Goal: Task Accomplishment & Management: Use online tool/utility

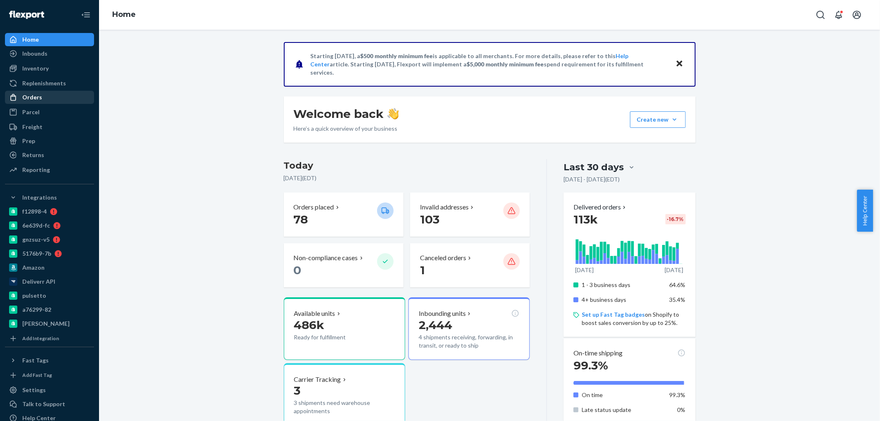
click at [31, 98] on div "Orders" at bounding box center [32, 97] width 20 height 8
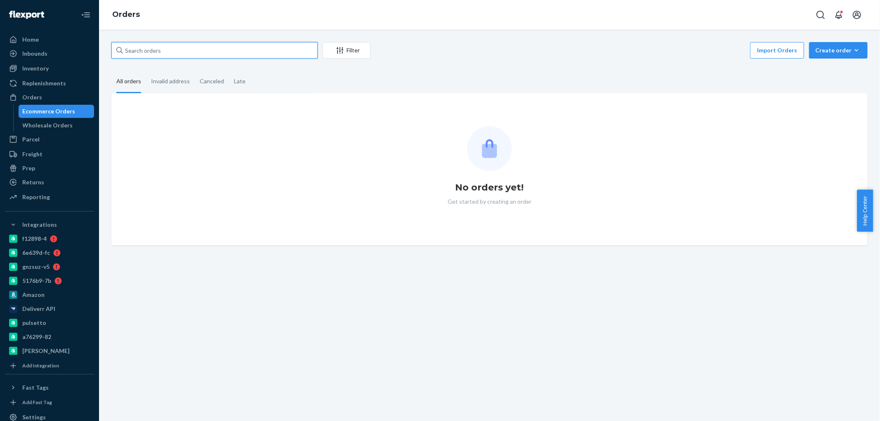
click at [171, 48] on input "text" at bounding box center [214, 50] width 206 height 17
paste input "2710220"
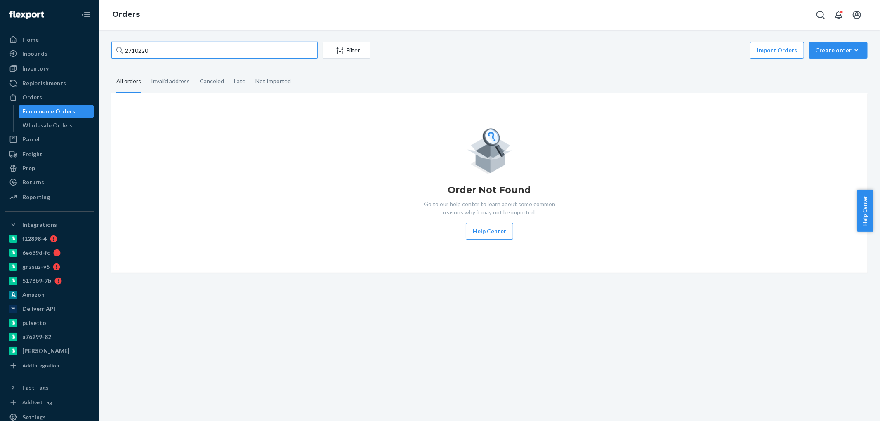
type input "2710220"
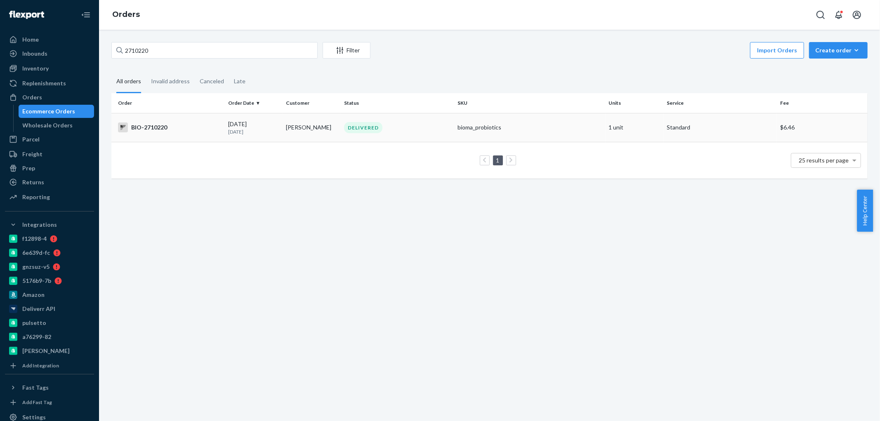
click at [150, 126] on div "BIO-2710220" at bounding box center [170, 128] width 104 height 10
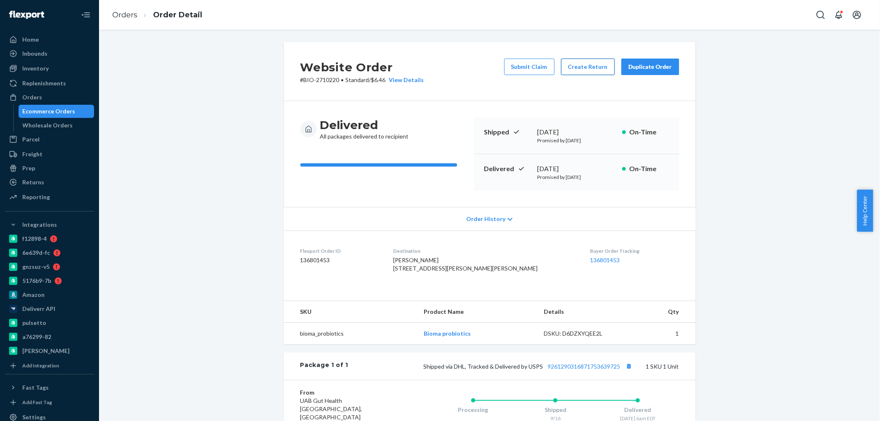
click at [581, 68] on button "Create Return" at bounding box center [588, 67] width 54 height 17
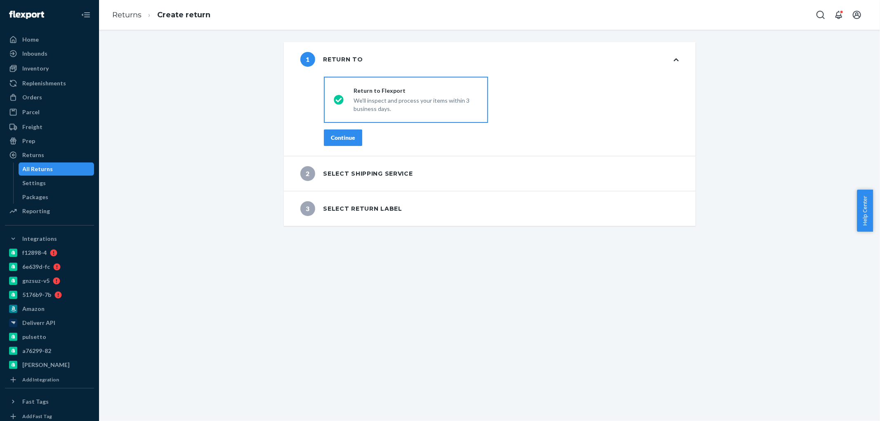
click at [335, 139] on div "Continue" at bounding box center [343, 138] width 24 height 8
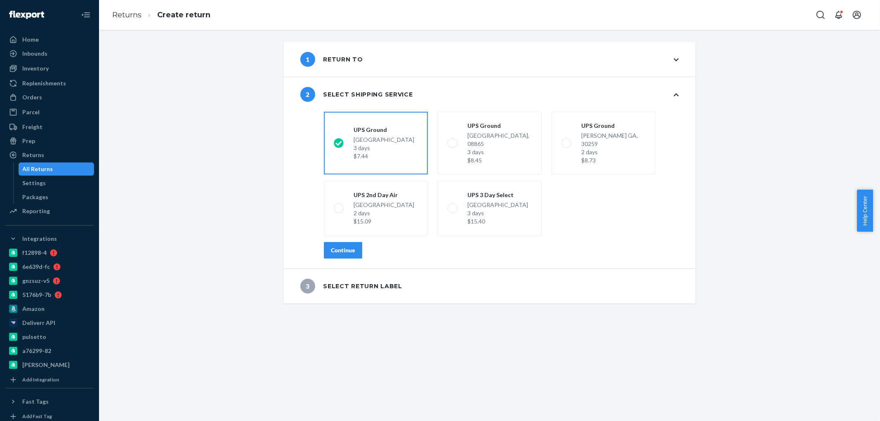
click at [335, 246] on div "Continue" at bounding box center [343, 250] width 24 height 8
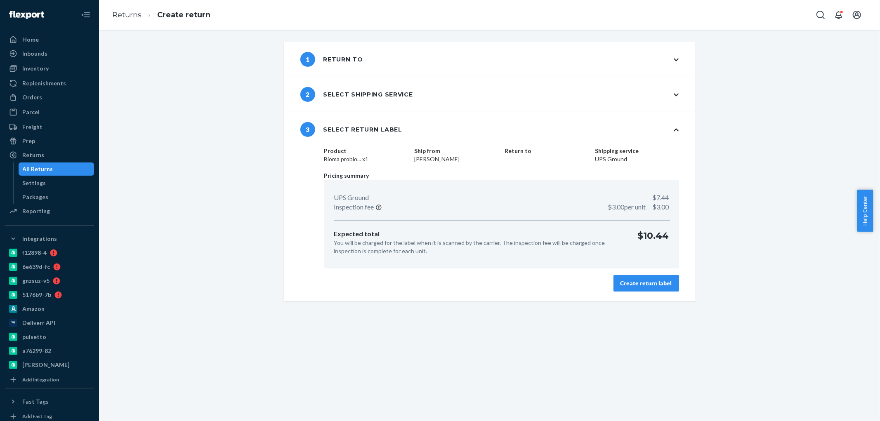
click at [625, 284] on div "Create return label" at bounding box center [646, 283] width 52 height 8
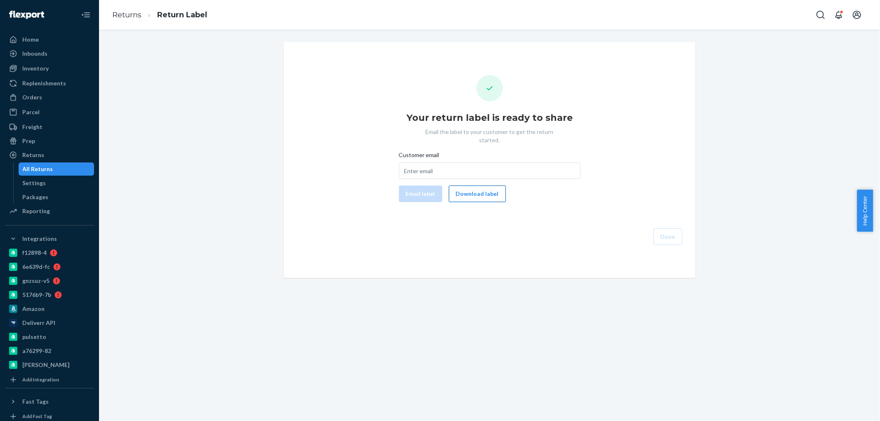
click at [479, 189] on button "Download label" at bounding box center [477, 194] width 57 height 17
click at [44, 95] on div "Orders" at bounding box center [49, 98] width 87 height 12
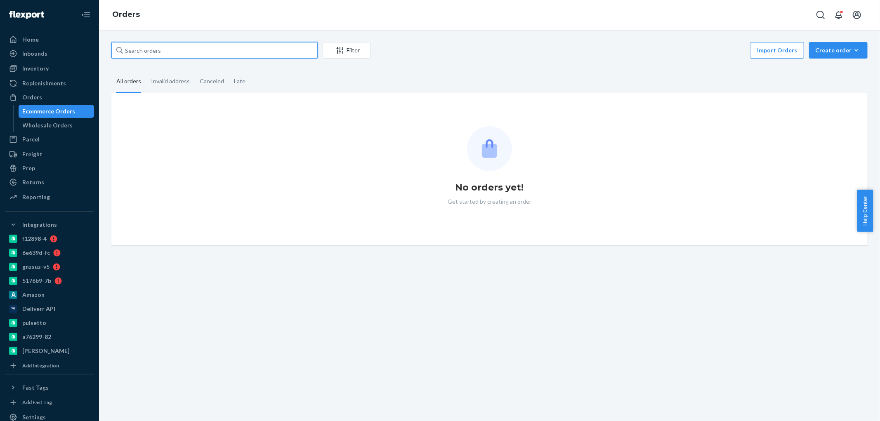
click at [172, 50] on input "text" at bounding box center [214, 50] width 206 height 17
paste input "2707452"
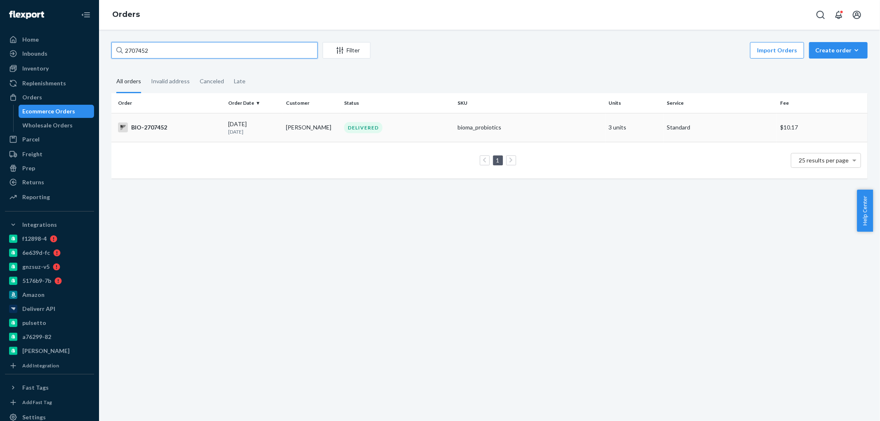
type input "2707452"
click at [153, 126] on div "BIO-2707452" at bounding box center [170, 128] width 104 height 10
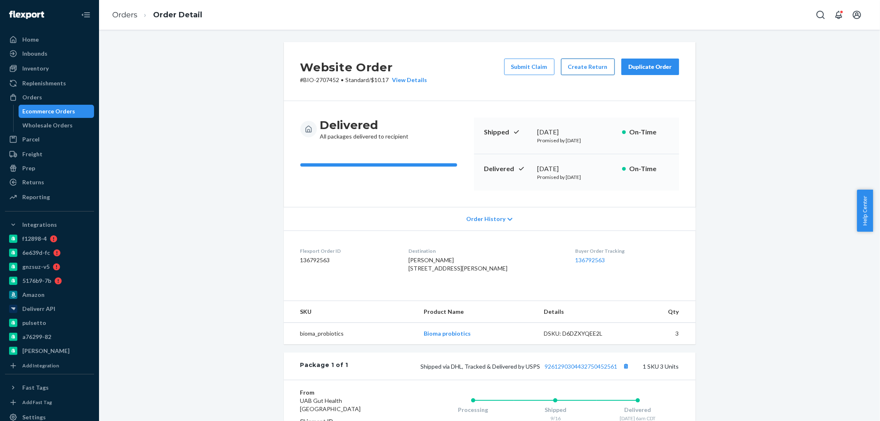
click at [585, 67] on button "Create Return" at bounding box center [588, 67] width 54 height 17
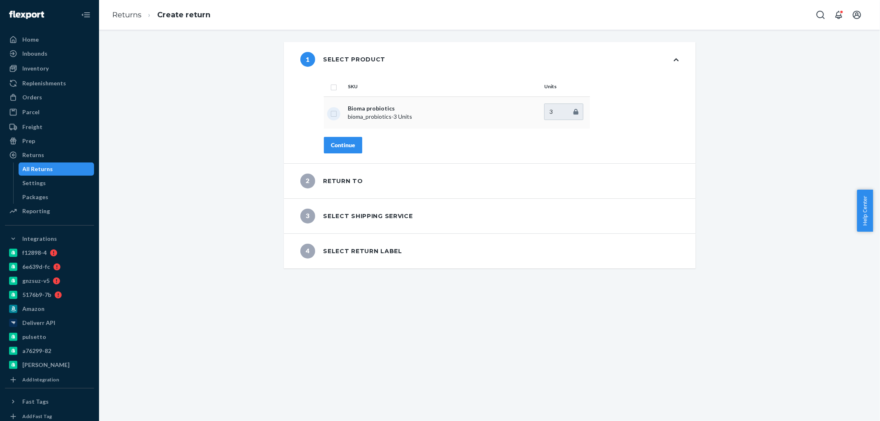
click at [330, 116] on input "checkbox" at bounding box center [333, 112] width 7 height 9
checkbox input "true"
click at [338, 148] on div "Continue" at bounding box center [343, 145] width 24 height 8
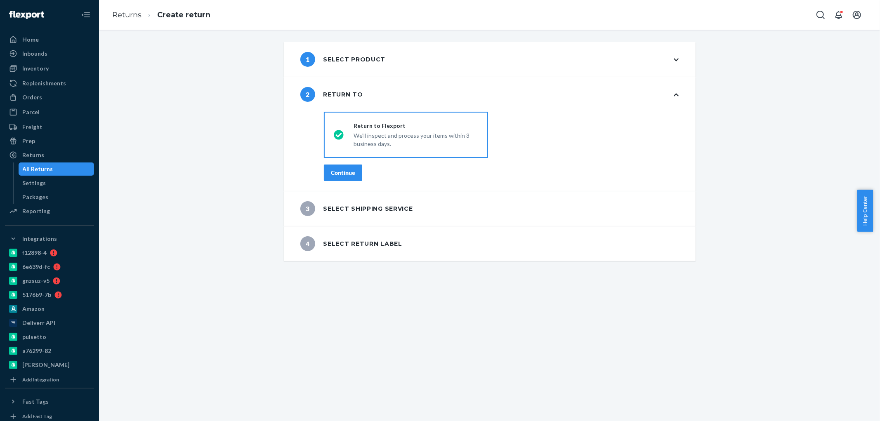
click at [344, 176] on div "Continue" at bounding box center [343, 173] width 24 height 8
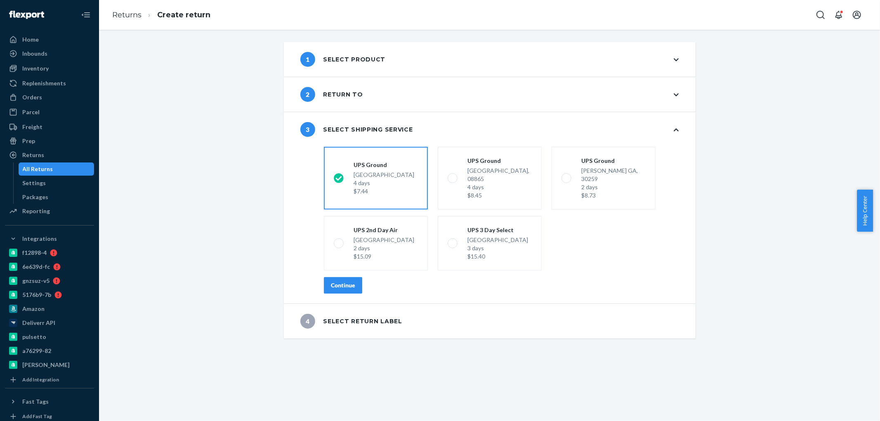
click at [344, 277] on button "Continue" at bounding box center [343, 285] width 38 height 17
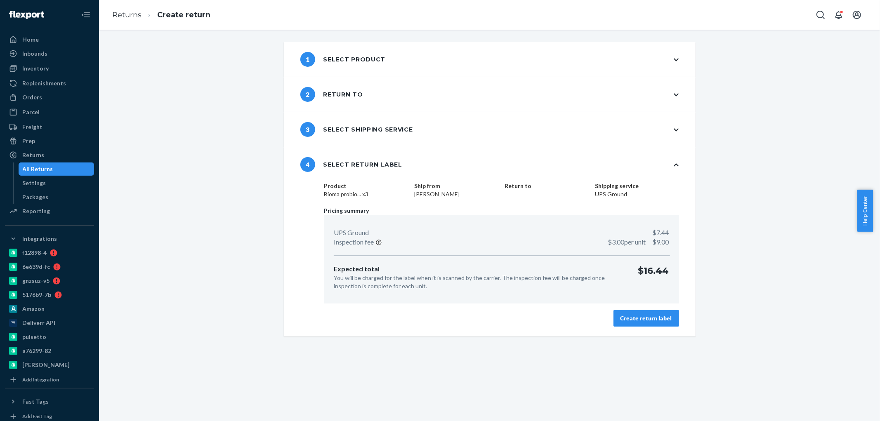
click at [633, 319] on div "Create return label" at bounding box center [646, 318] width 52 height 8
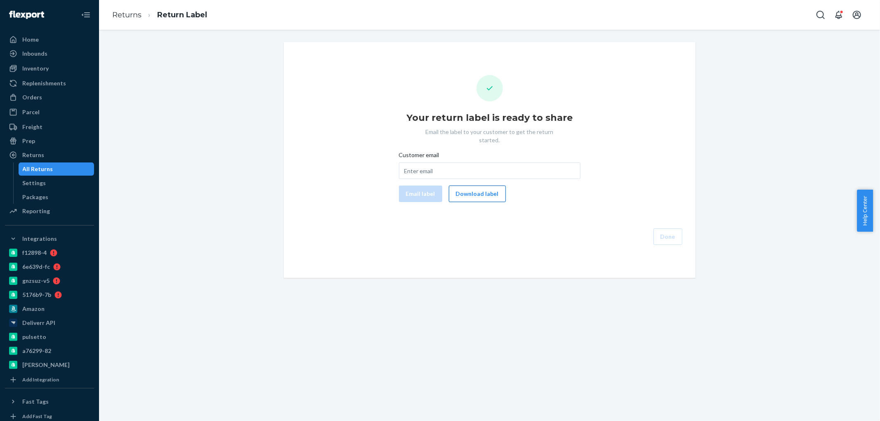
click at [464, 186] on button "Download label" at bounding box center [477, 194] width 57 height 17
click at [33, 98] on div "Orders" at bounding box center [32, 97] width 20 height 8
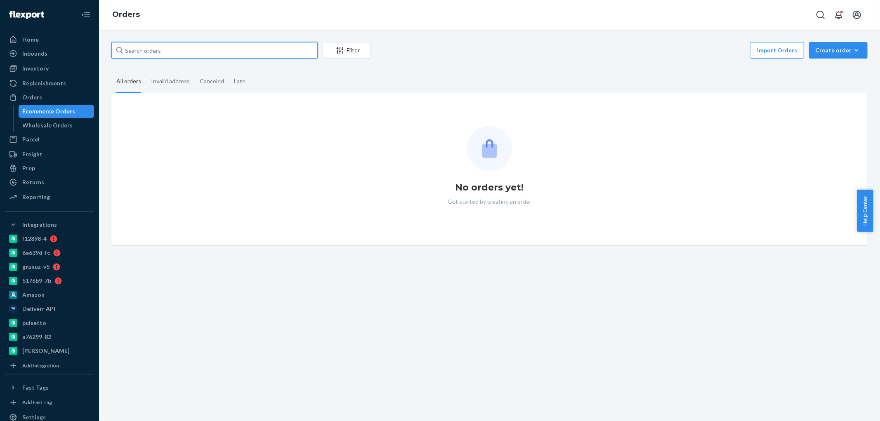
click at [192, 48] on input "text" at bounding box center [214, 50] width 206 height 17
paste input "2704576"
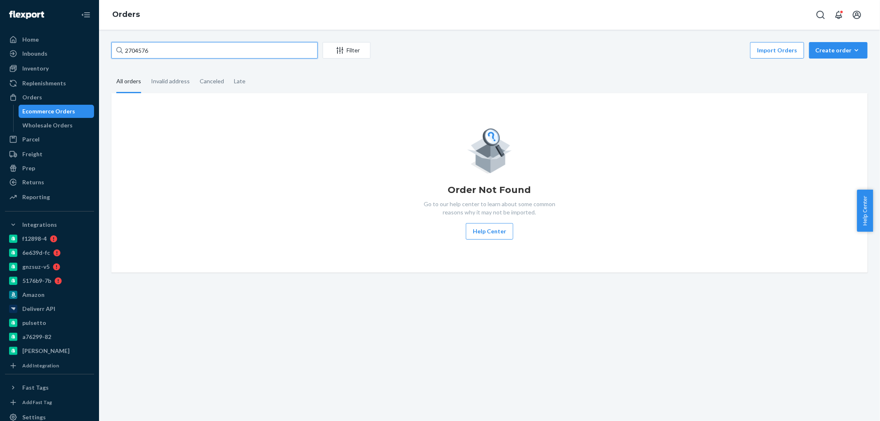
type input "2704576"
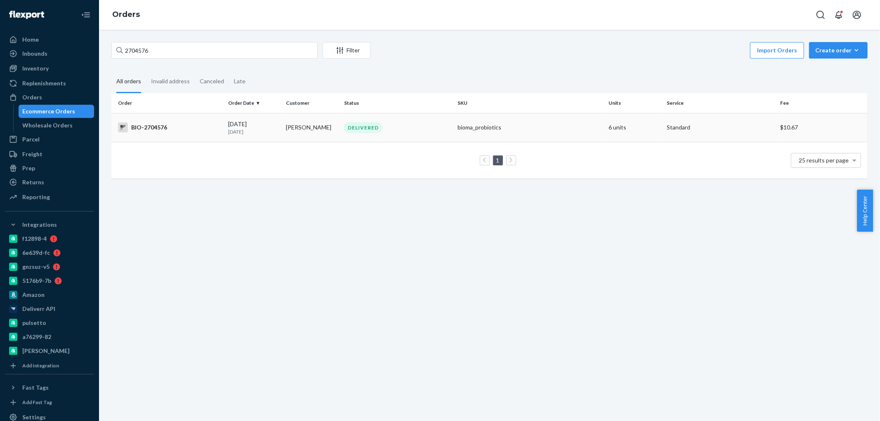
click at [157, 126] on div "BIO-2704576" at bounding box center [170, 128] width 104 height 10
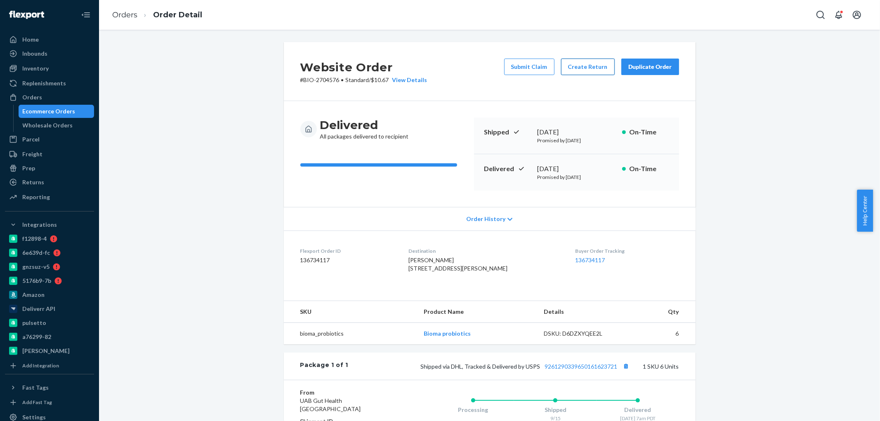
click at [571, 66] on button "Create Return" at bounding box center [588, 67] width 54 height 17
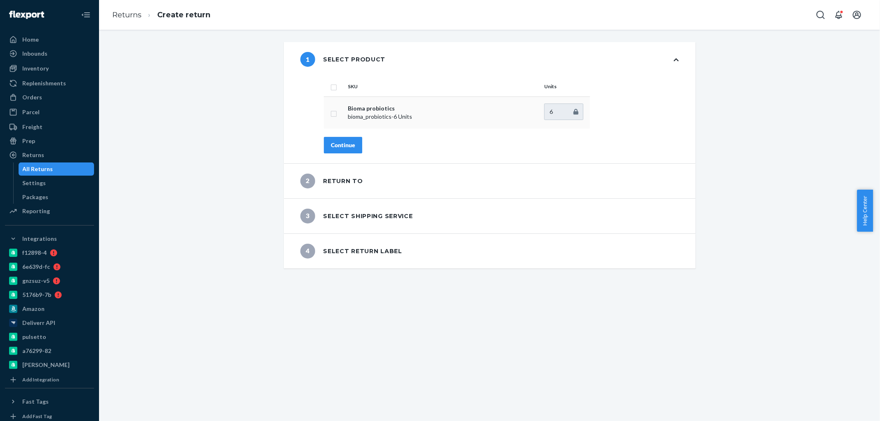
click at [330, 114] on input "checkbox" at bounding box center [333, 112] width 7 height 9
checkbox input "true"
click at [340, 144] on div "Continue" at bounding box center [343, 145] width 24 height 8
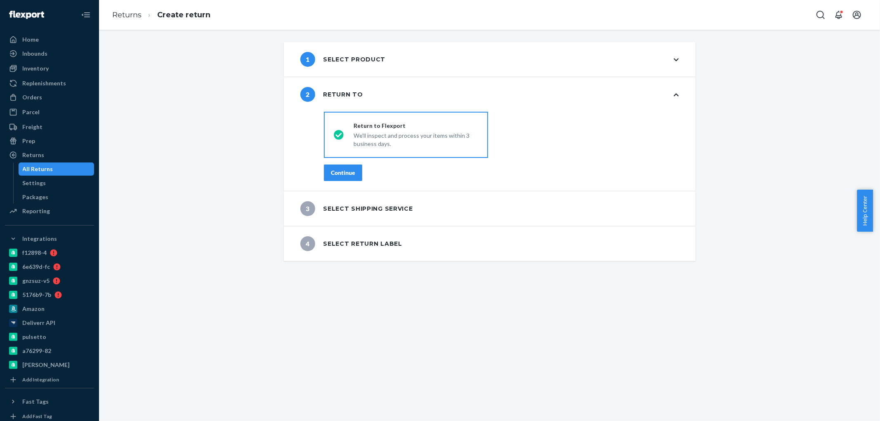
click at [334, 172] on div "Continue" at bounding box center [343, 173] width 24 height 8
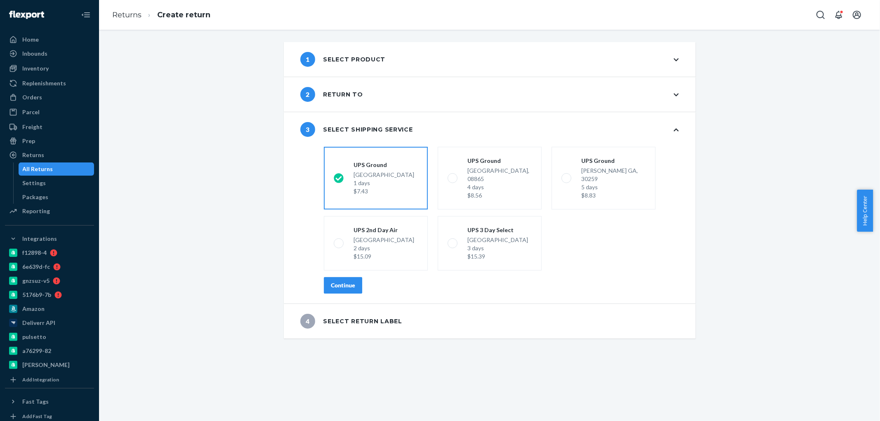
click at [337, 281] on div "Continue" at bounding box center [343, 285] width 24 height 8
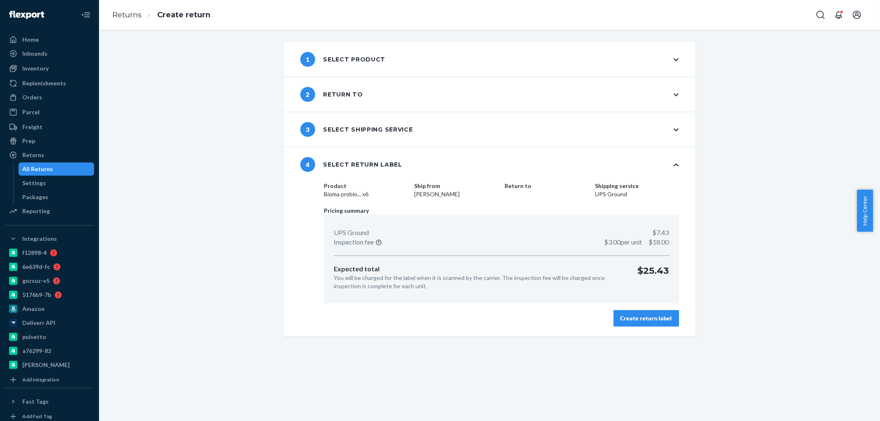
click at [628, 318] on div "Create return label" at bounding box center [646, 318] width 52 height 8
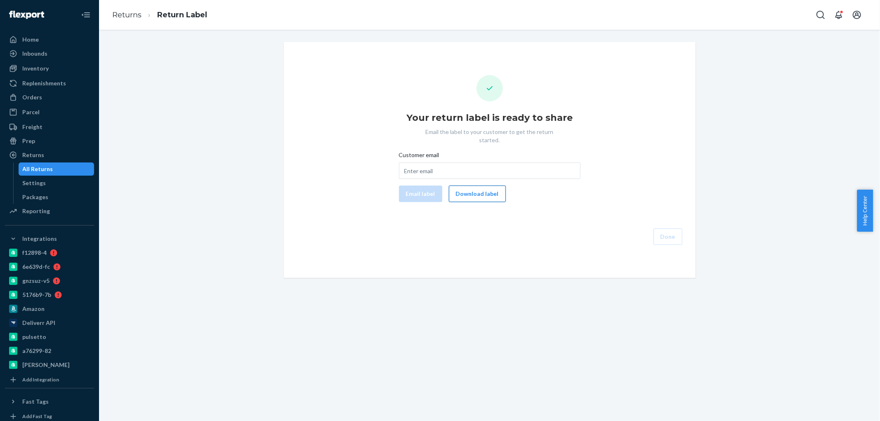
click at [464, 188] on button "Download label" at bounding box center [477, 194] width 57 height 17
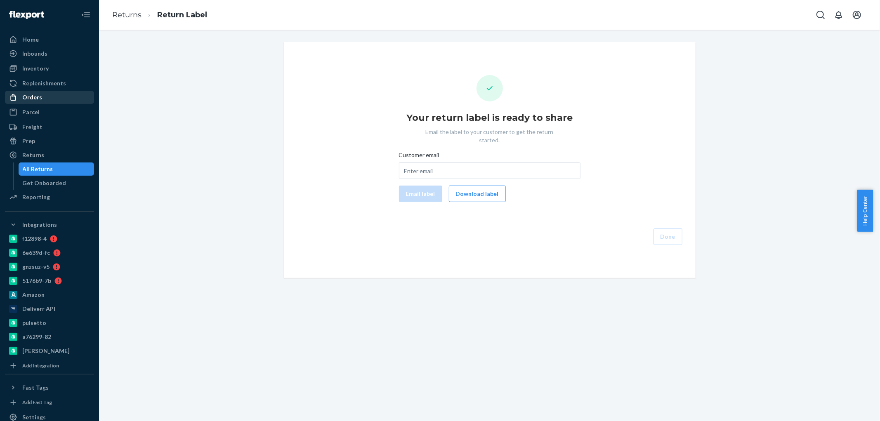
click at [38, 94] on div "Orders" at bounding box center [32, 97] width 20 height 8
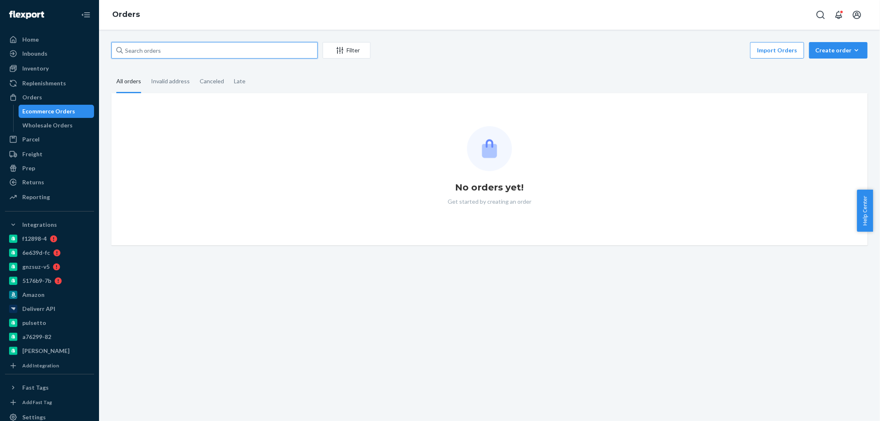
click at [174, 51] on input "text" at bounding box center [214, 50] width 206 height 17
paste input "2675668"
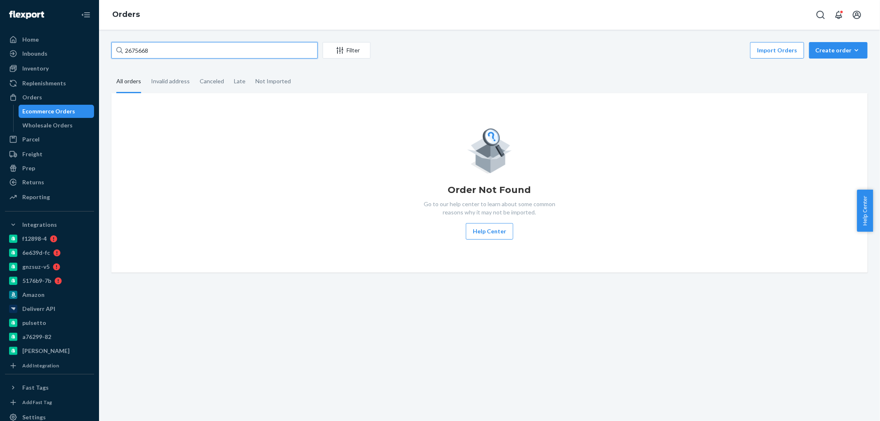
type input "2675668"
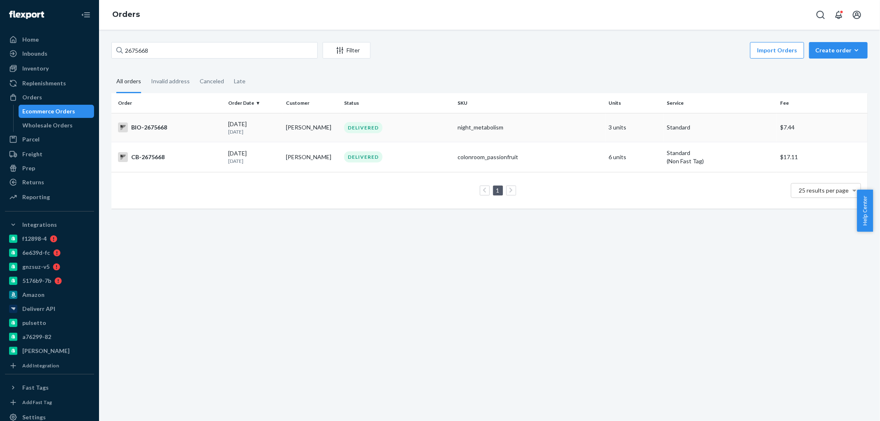
click at [158, 125] on div "BIO-2675668" at bounding box center [170, 128] width 104 height 10
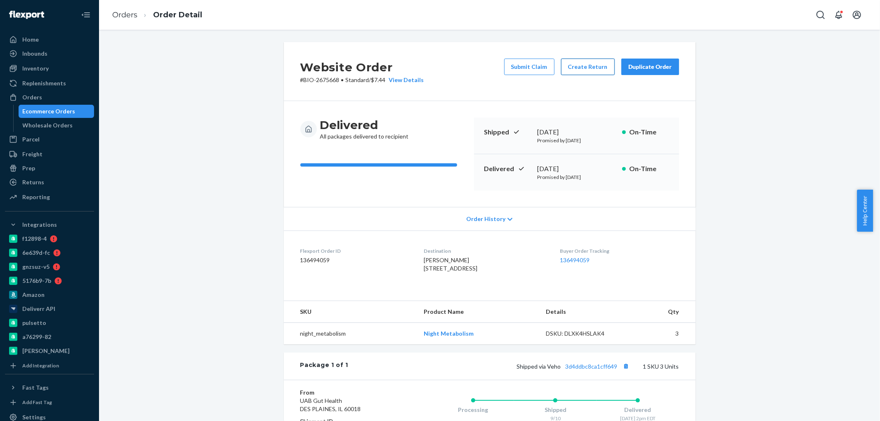
click at [576, 65] on button "Create Return" at bounding box center [588, 67] width 54 height 17
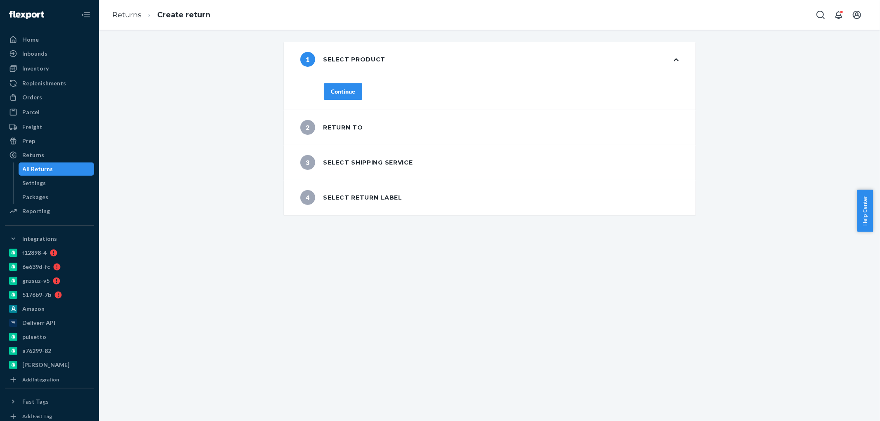
click at [341, 99] on button "Continue" at bounding box center [343, 91] width 38 height 17
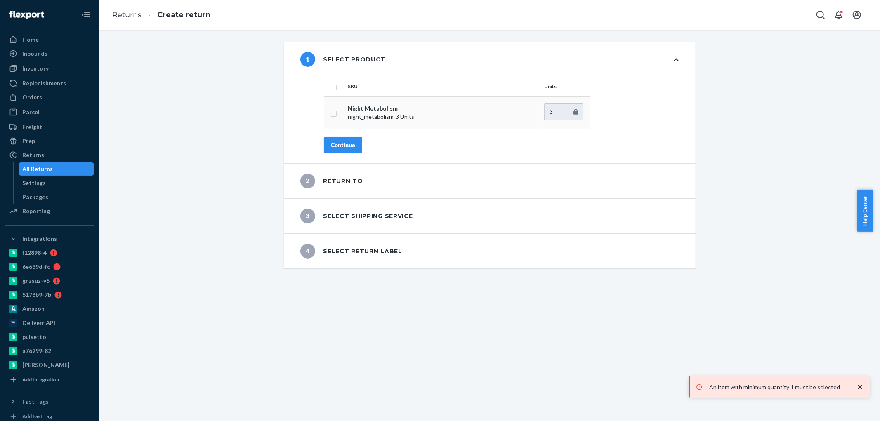
click at [330, 112] on input "checkbox" at bounding box center [333, 112] width 7 height 9
checkbox input "true"
click at [337, 142] on div "Continue" at bounding box center [343, 145] width 24 height 8
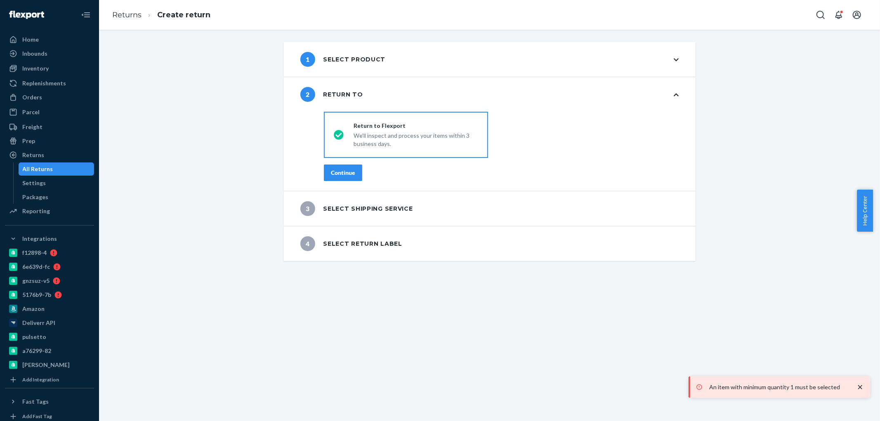
click at [344, 165] on button "Continue" at bounding box center [343, 173] width 38 height 17
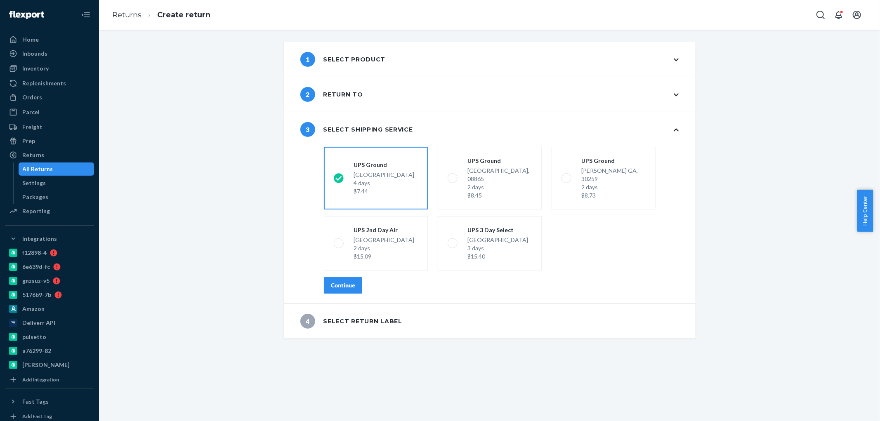
click at [340, 281] on div "Continue" at bounding box center [343, 285] width 24 height 8
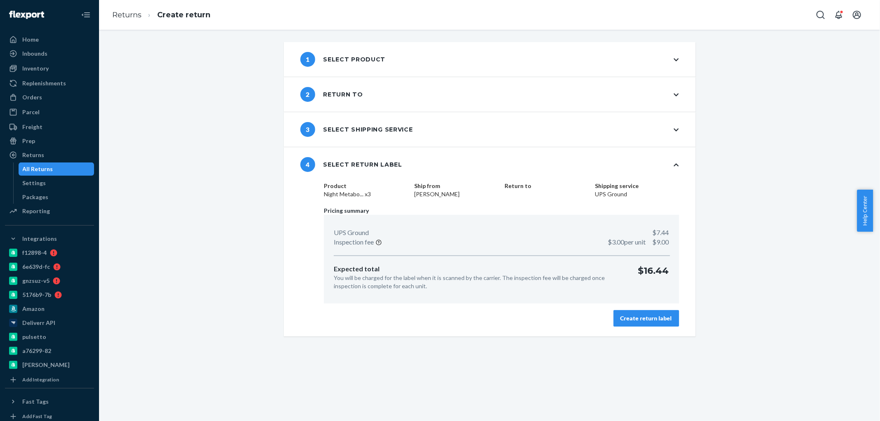
click at [626, 320] on div "Create return label" at bounding box center [646, 318] width 52 height 8
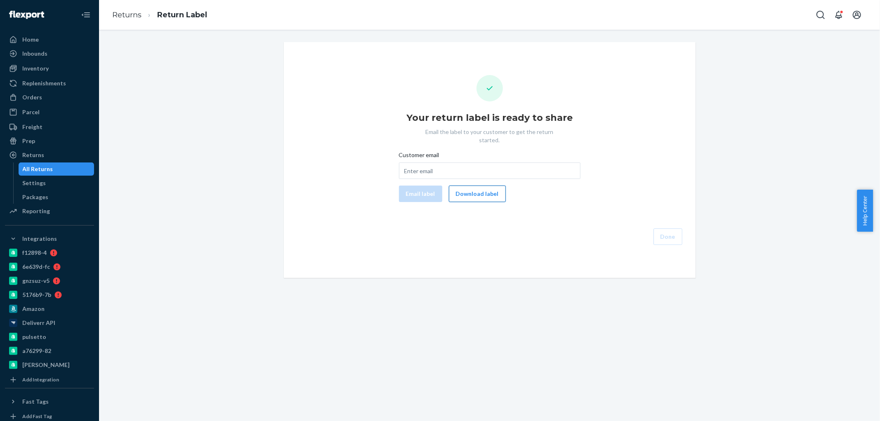
click at [487, 192] on button "Download label" at bounding box center [477, 194] width 57 height 17
